Goal: Transaction & Acquisition: Book appointment/travel/reservation

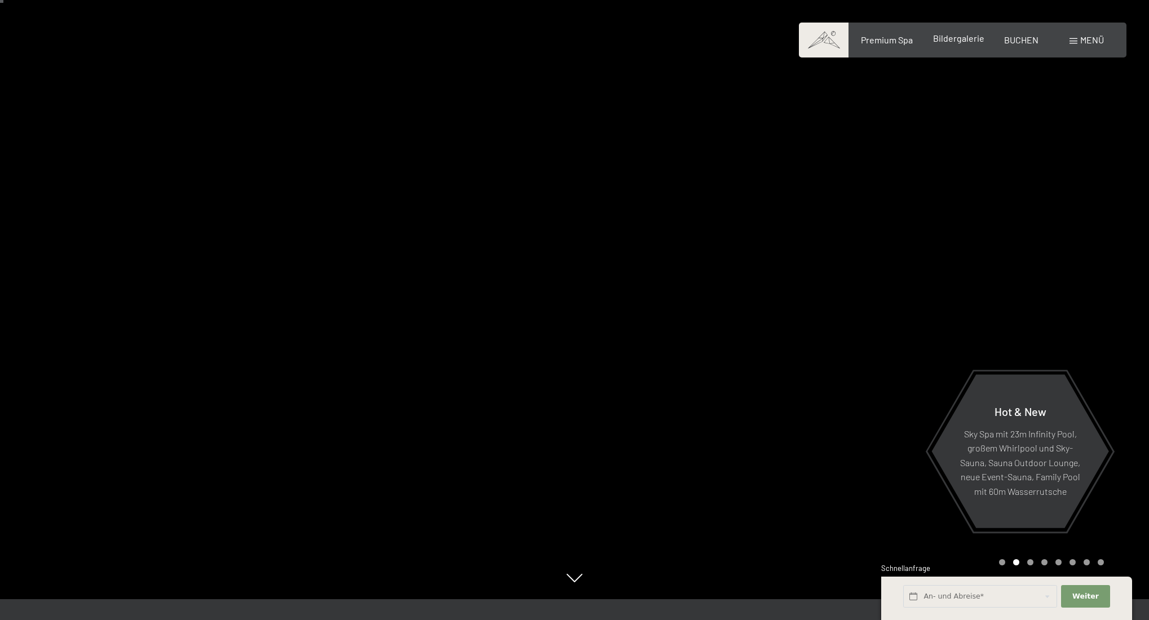
scroll to position [24, 0]
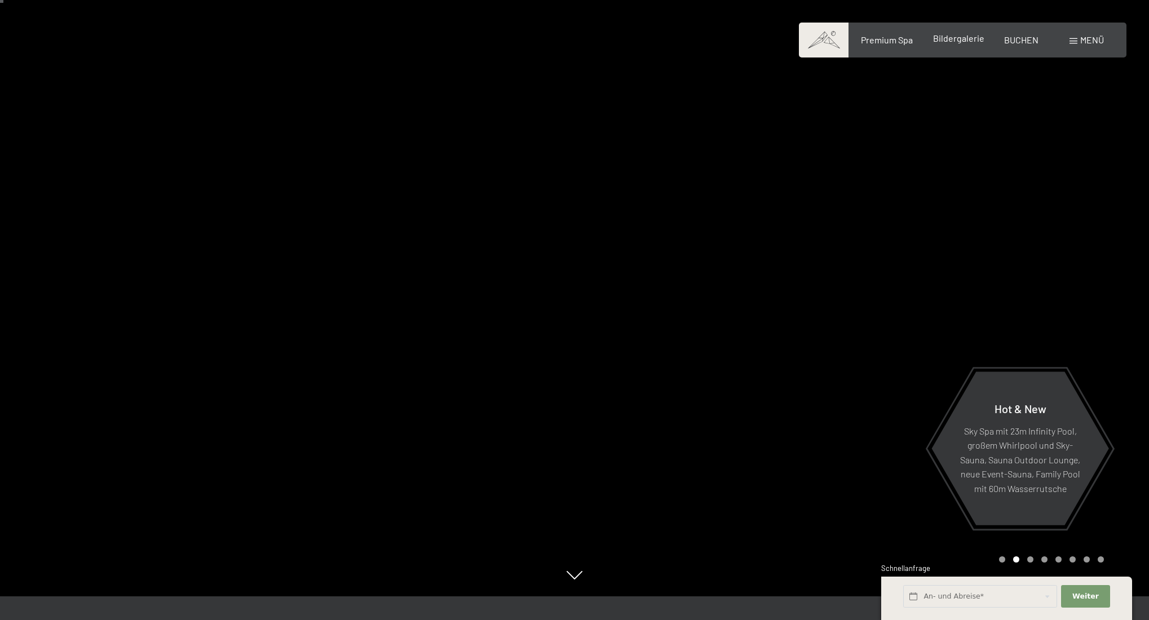
click at [960, 36] on span "Bildergalerie" at bounding box center [958, 38] width 51 height 11
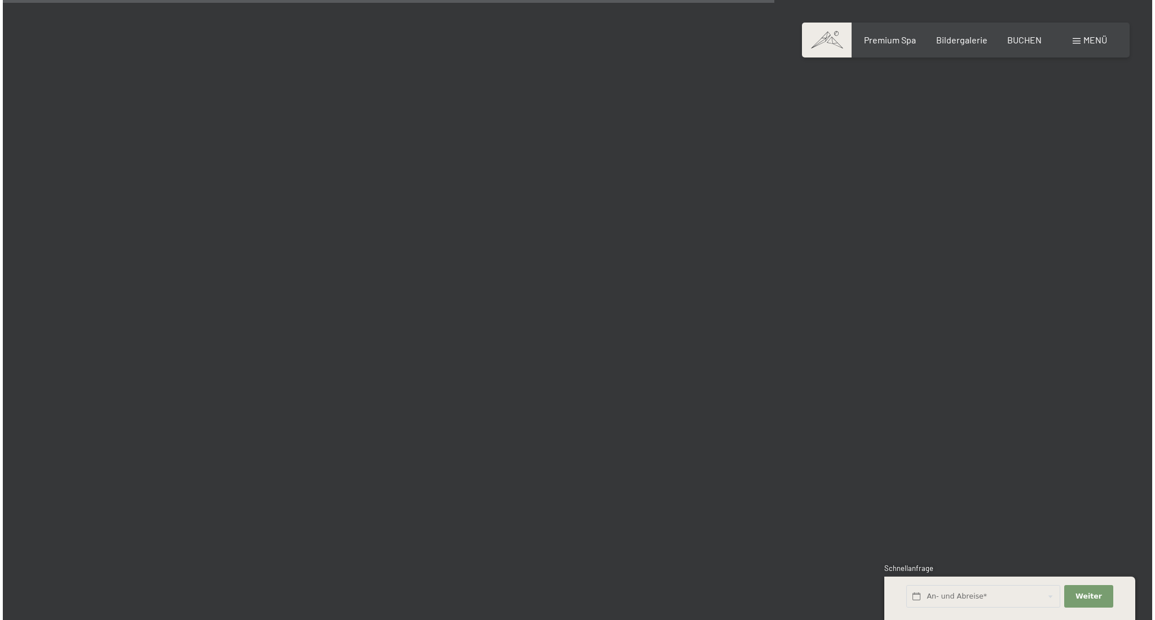
scroll to position [9620, 0]
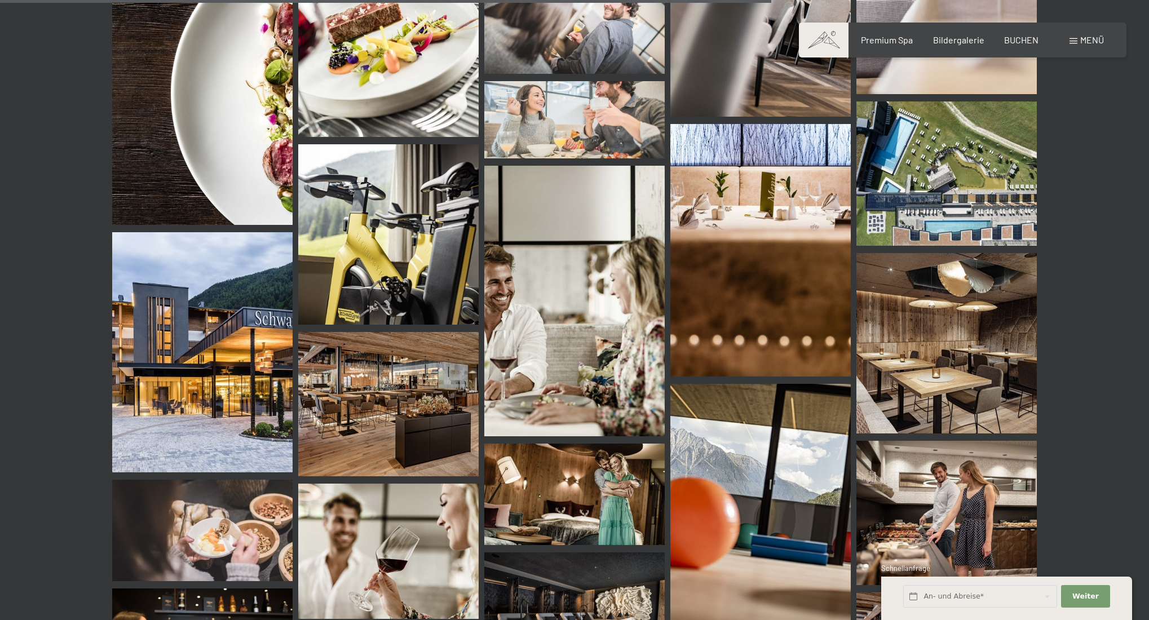
click at [1075, 40] on span at bounding box center [1074, 41] width 8 height 6
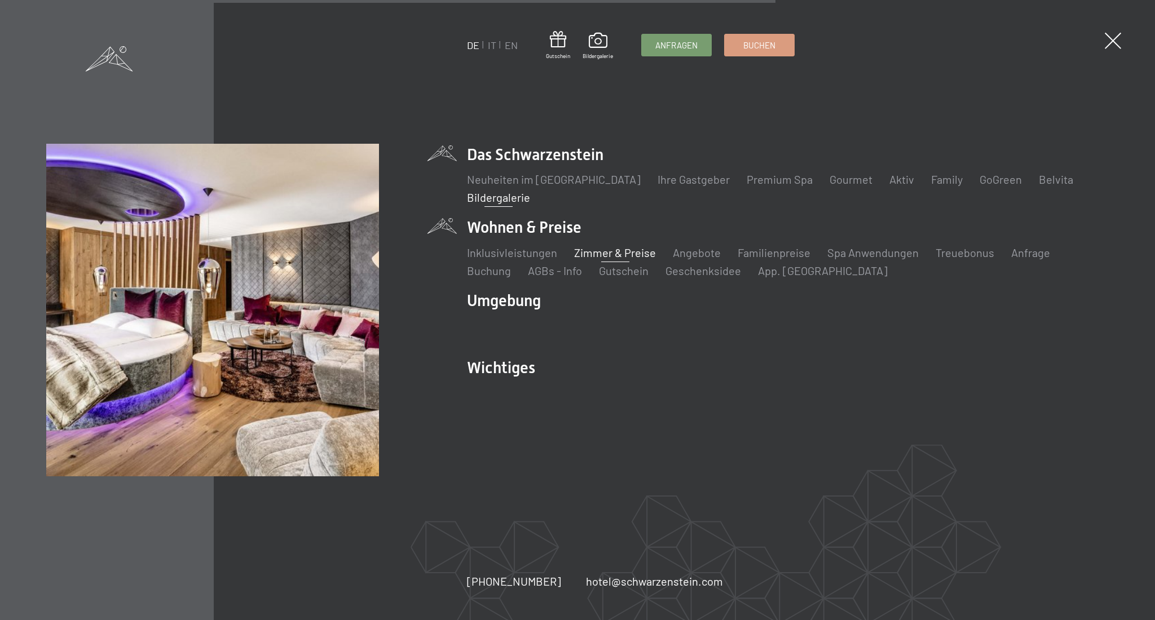
click at [590, 250] on link "Zimmer & Preise" at bounding box center [615, 253] width 82 height 14
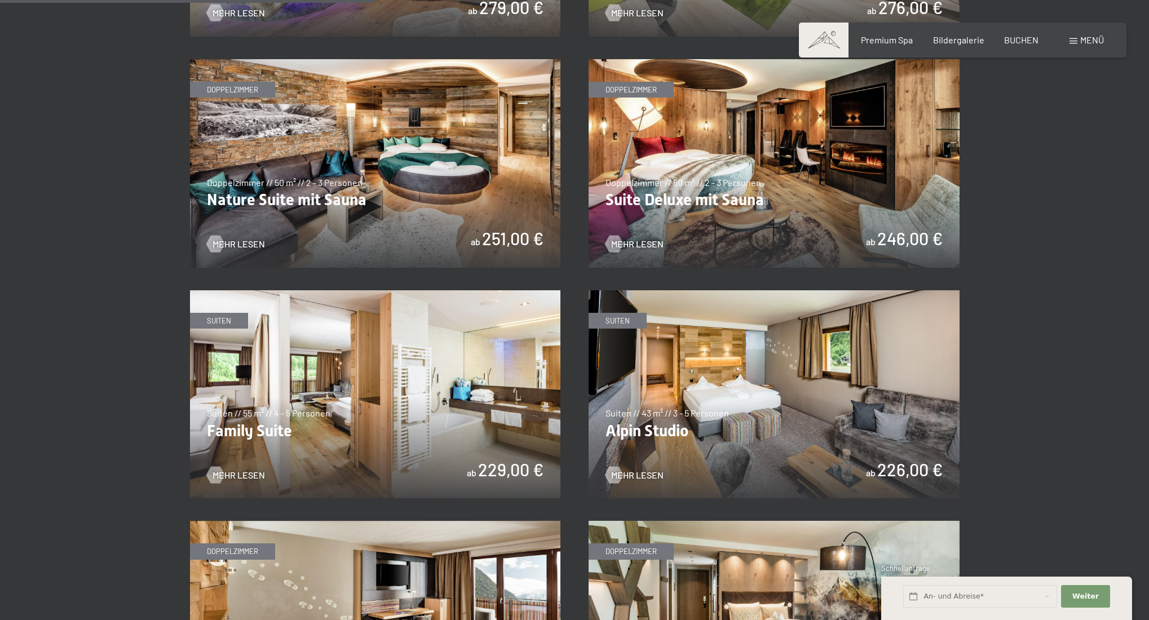
scroll to position [1155, 1]
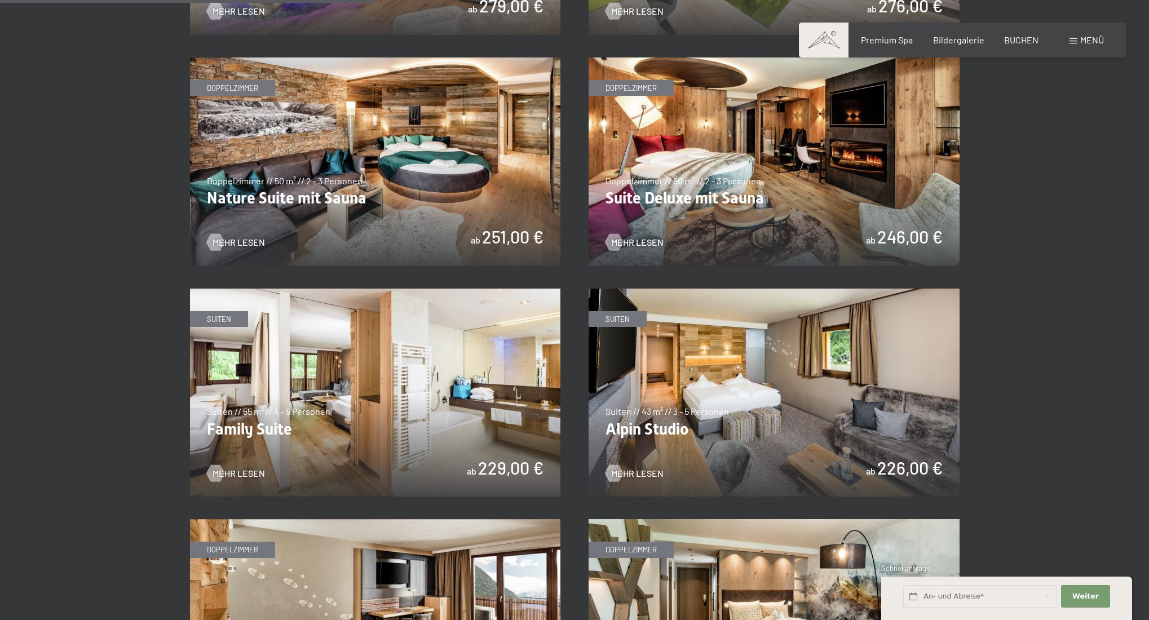
click at [325, 371] on img at bounding box center [375, 393] width 371 height 209
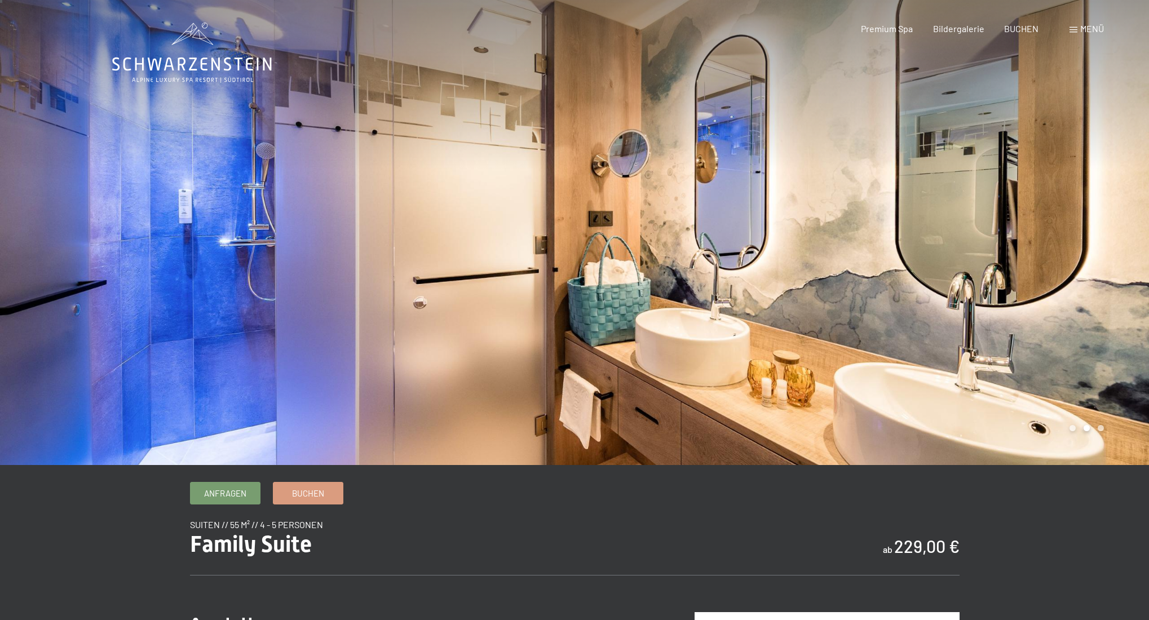
scroll to position [5, 0]
